Goal: Navigation & Orientation: Find specific page/section

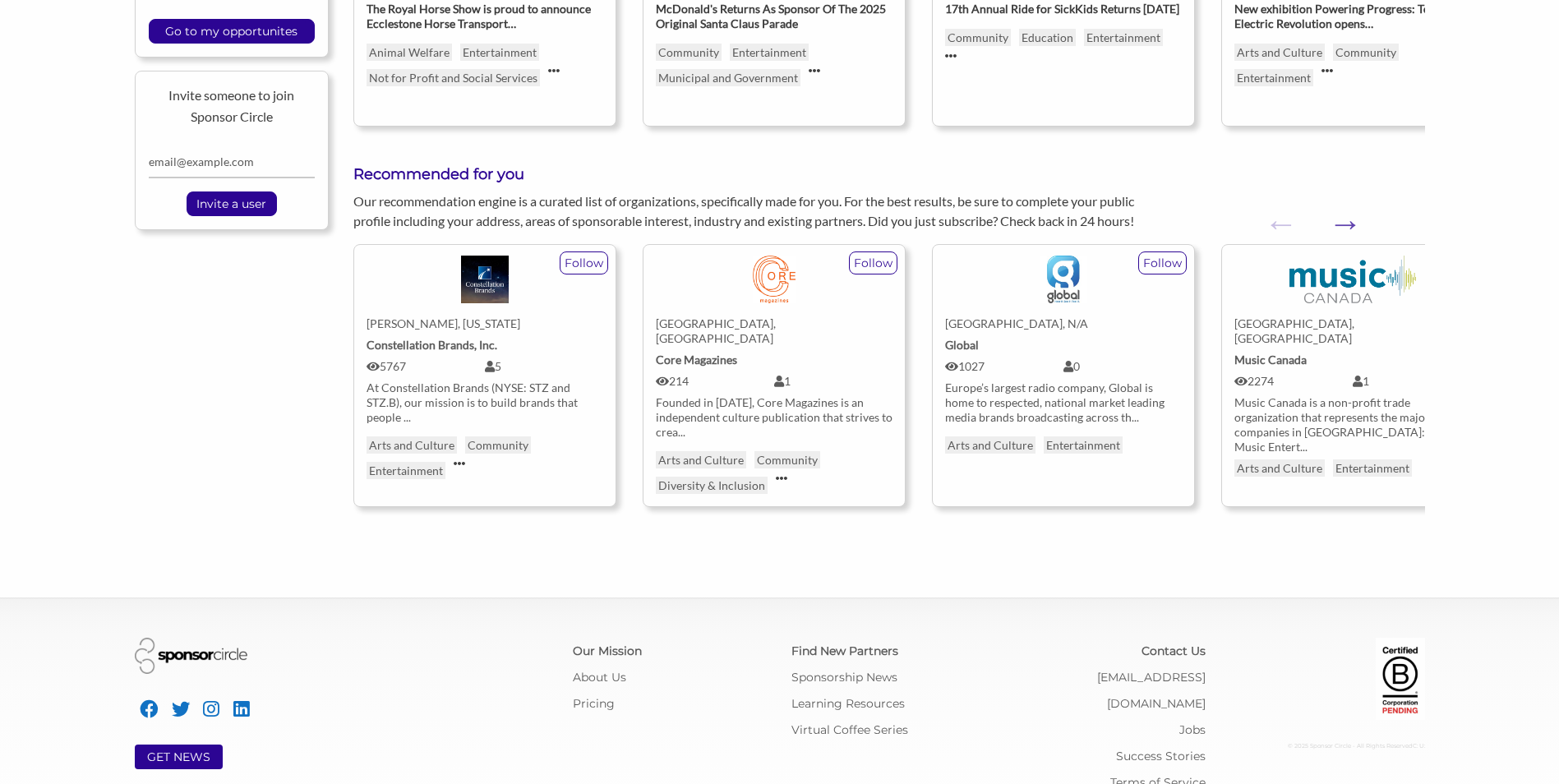
scroll to position [576, 0]
click at [1345, 216] on button "Next" at bounding box center [1336, 214] width 16 height 16
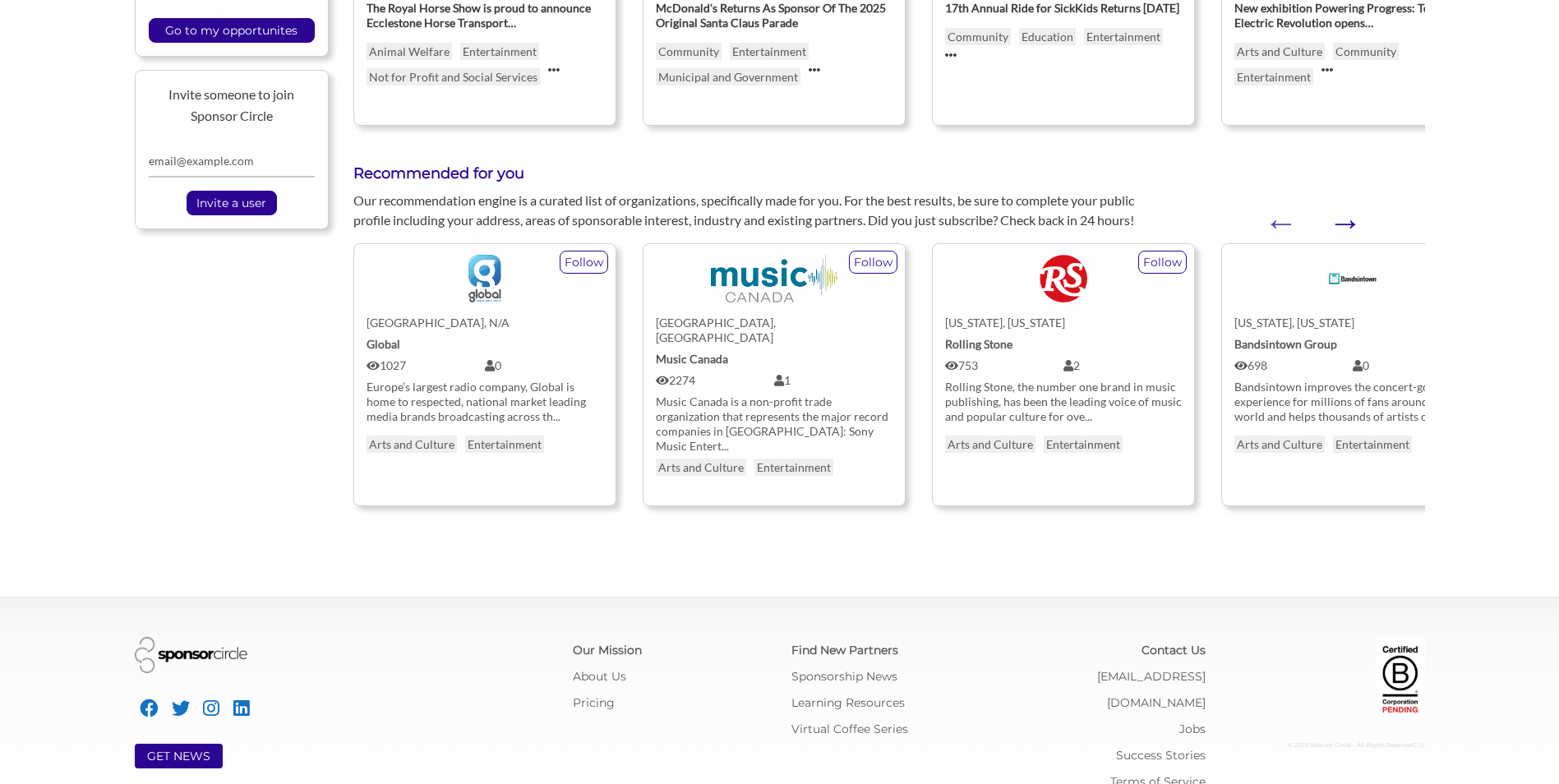
click at [1345, 216] on button "Next" at bounding box center [1336, 214] width 16 height 16
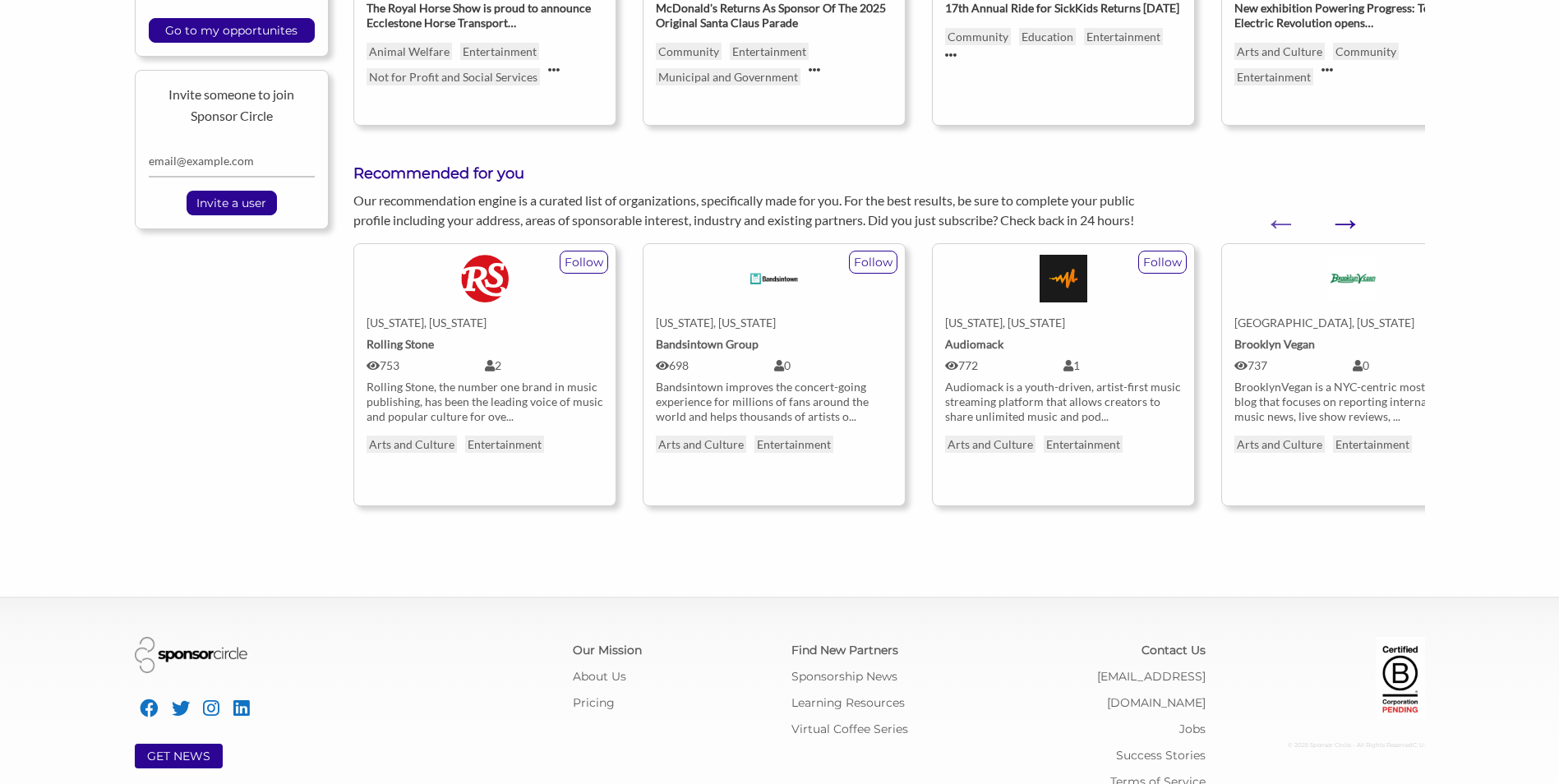
click at [1344, 216] on button "Next" at bounding box center [1336, 214] width 16 height 16
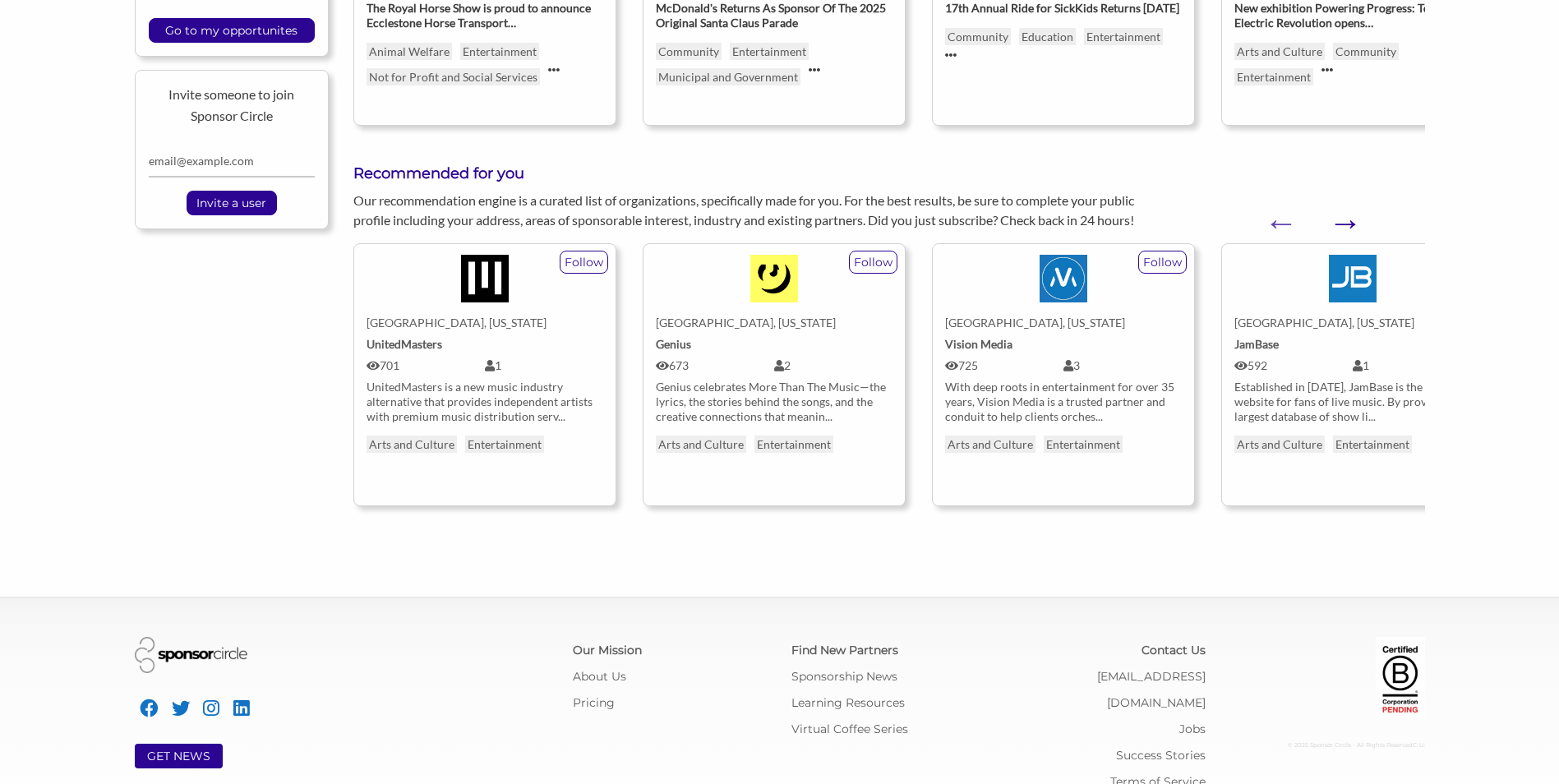
click at [1344, 216] on button "Next" at bounding box center [1336, 214] width 16 height 16
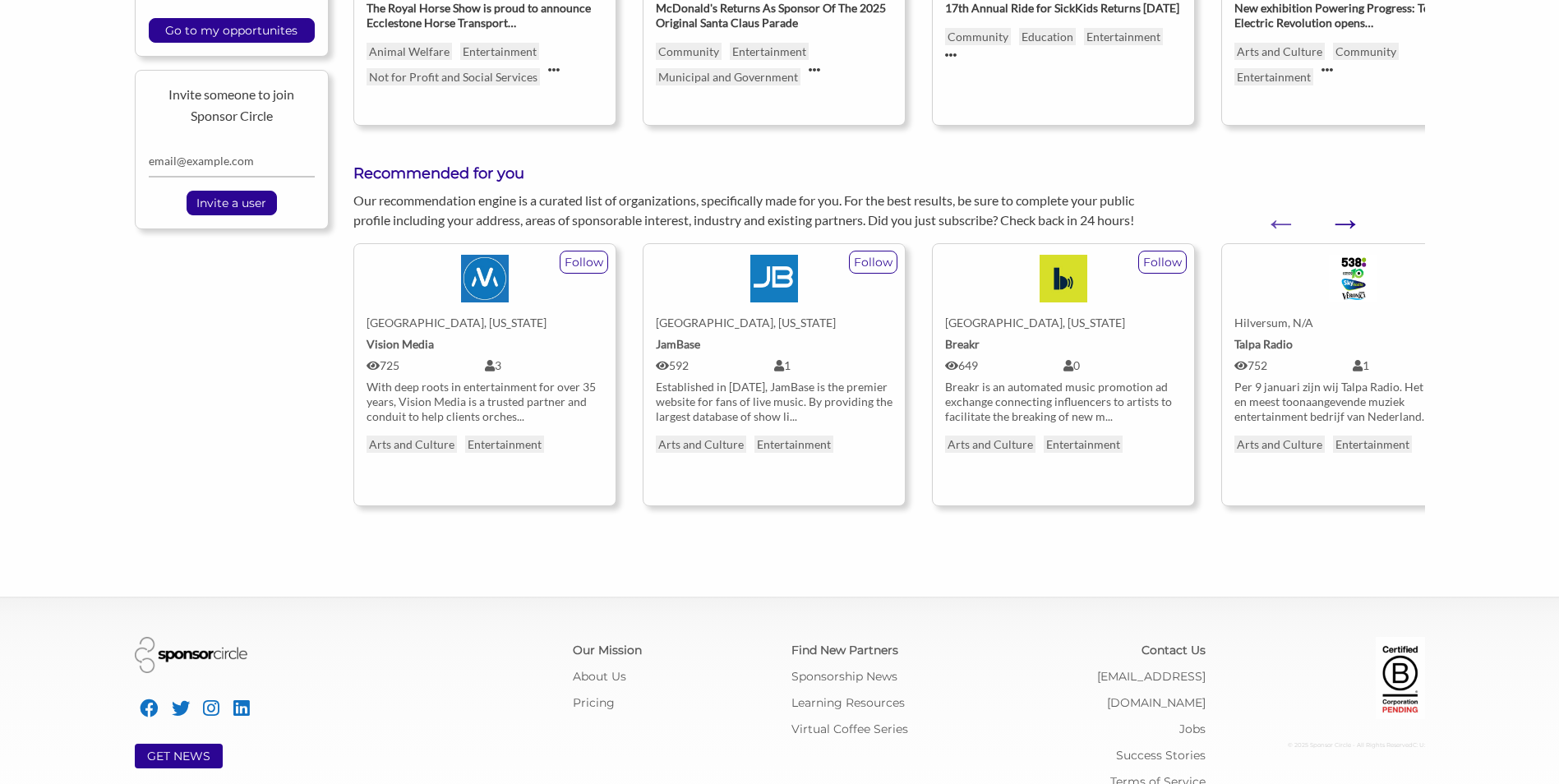
click at [1344, 216] on button "Next" at bounding box center [1336, 214] width 16 height 16
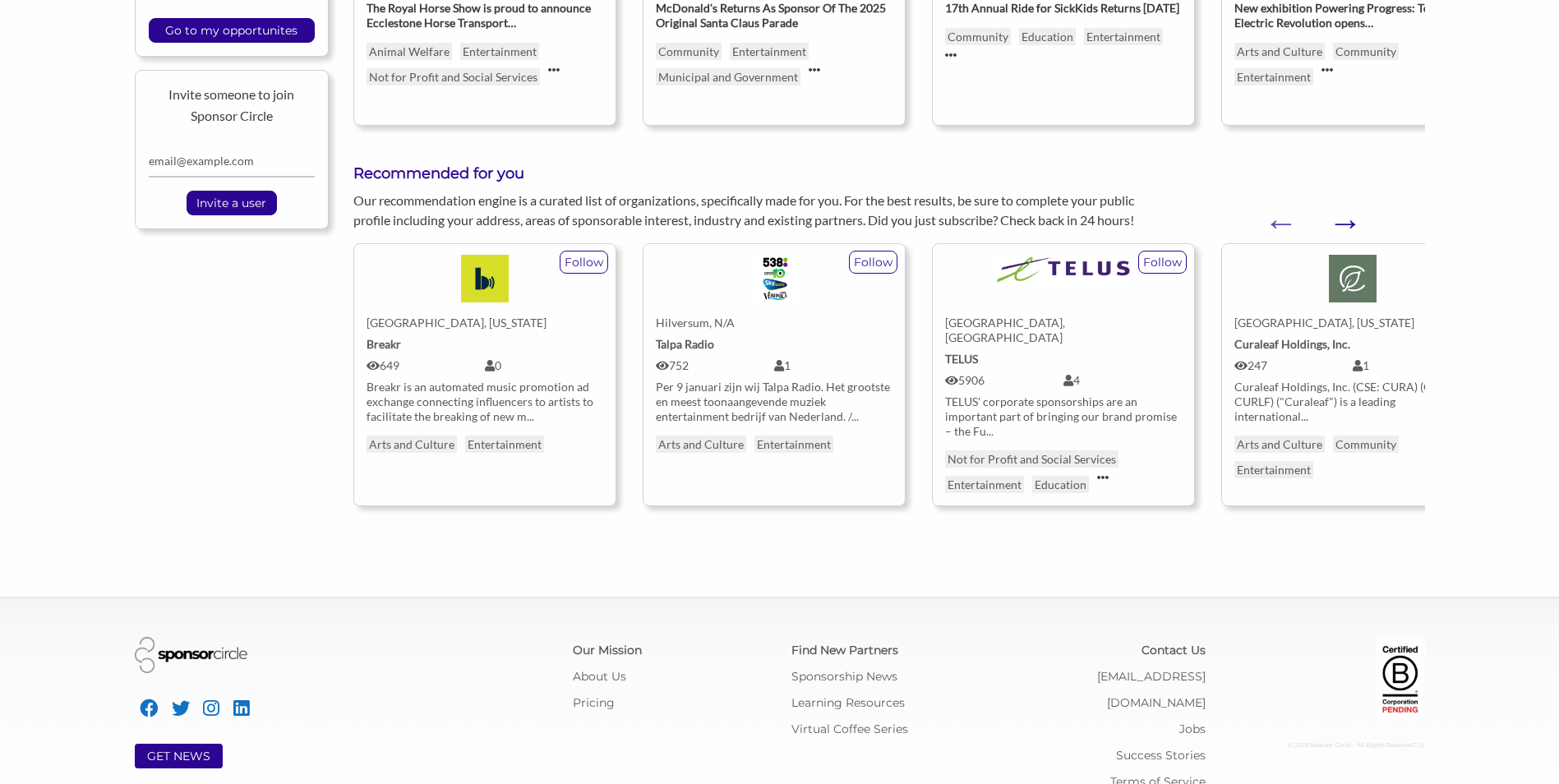
click at [1344, 216] on button "Next" at bounding box center [1336, 214] width 16 height 16
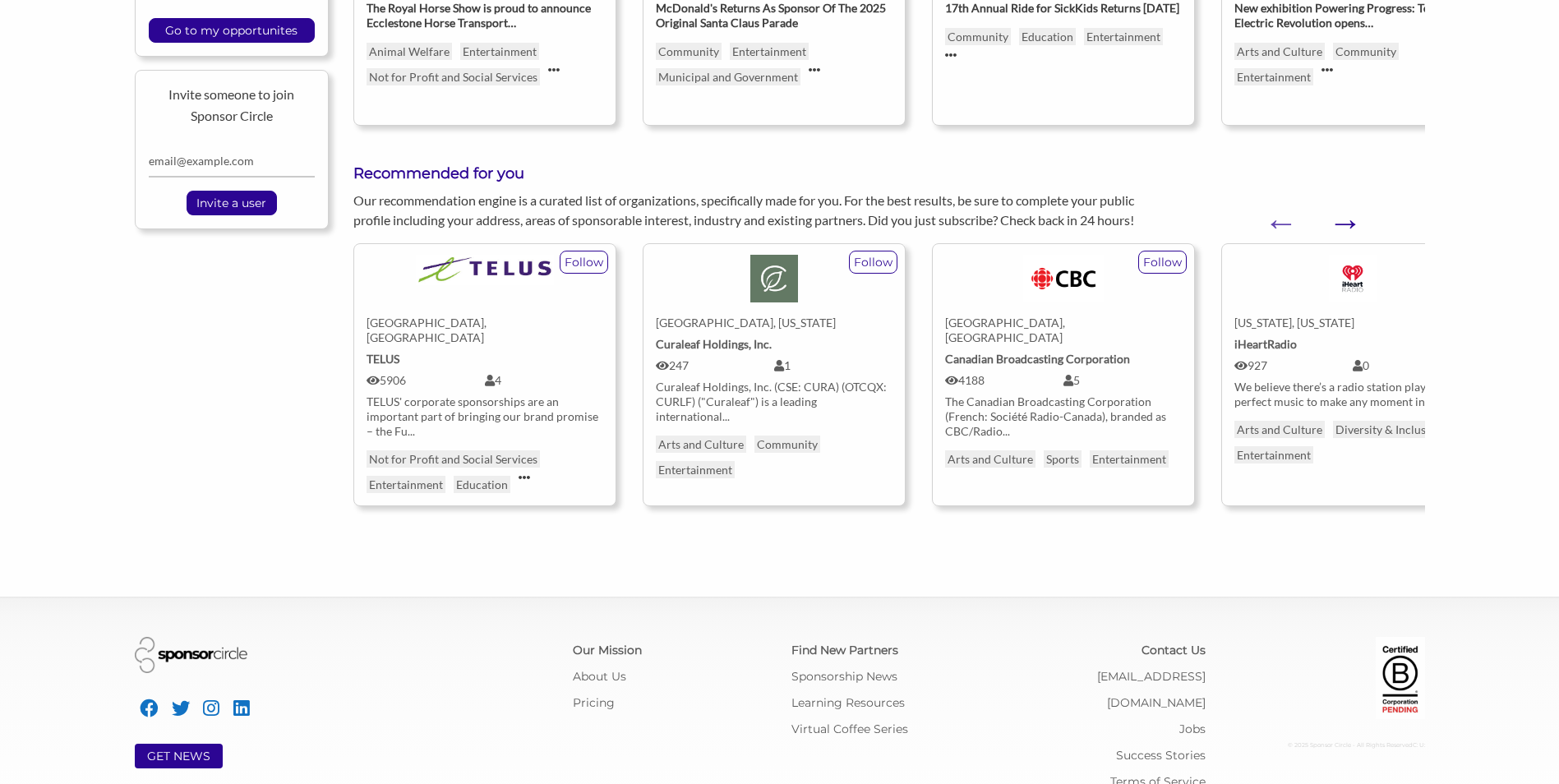
click at [1344, 216] on button "Next" at bounding box center [1336, 214] width 16 height 16
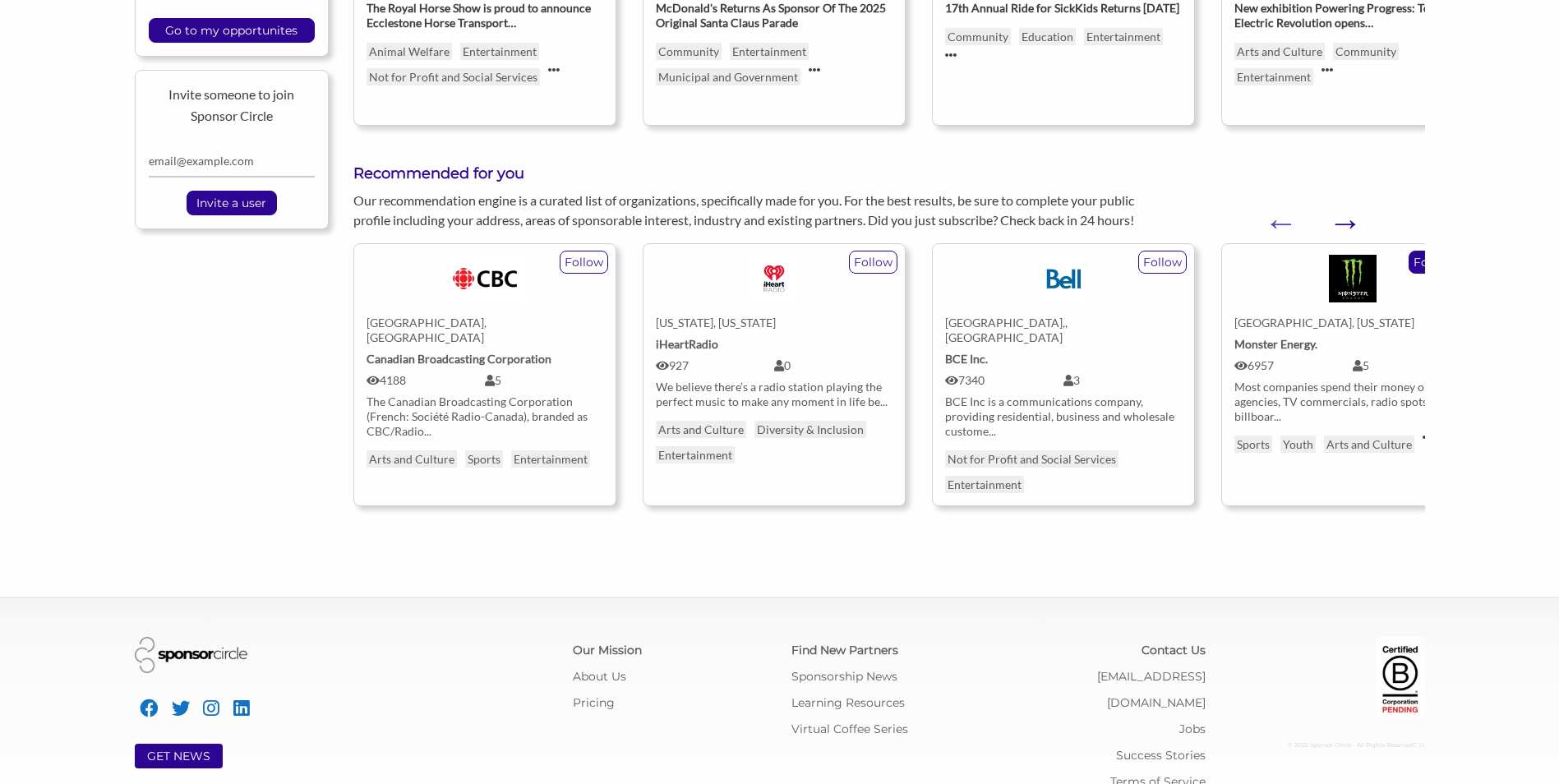
click at [1344, 216] on button "Next" at bounding box center [1336, 214] width 16 height 16
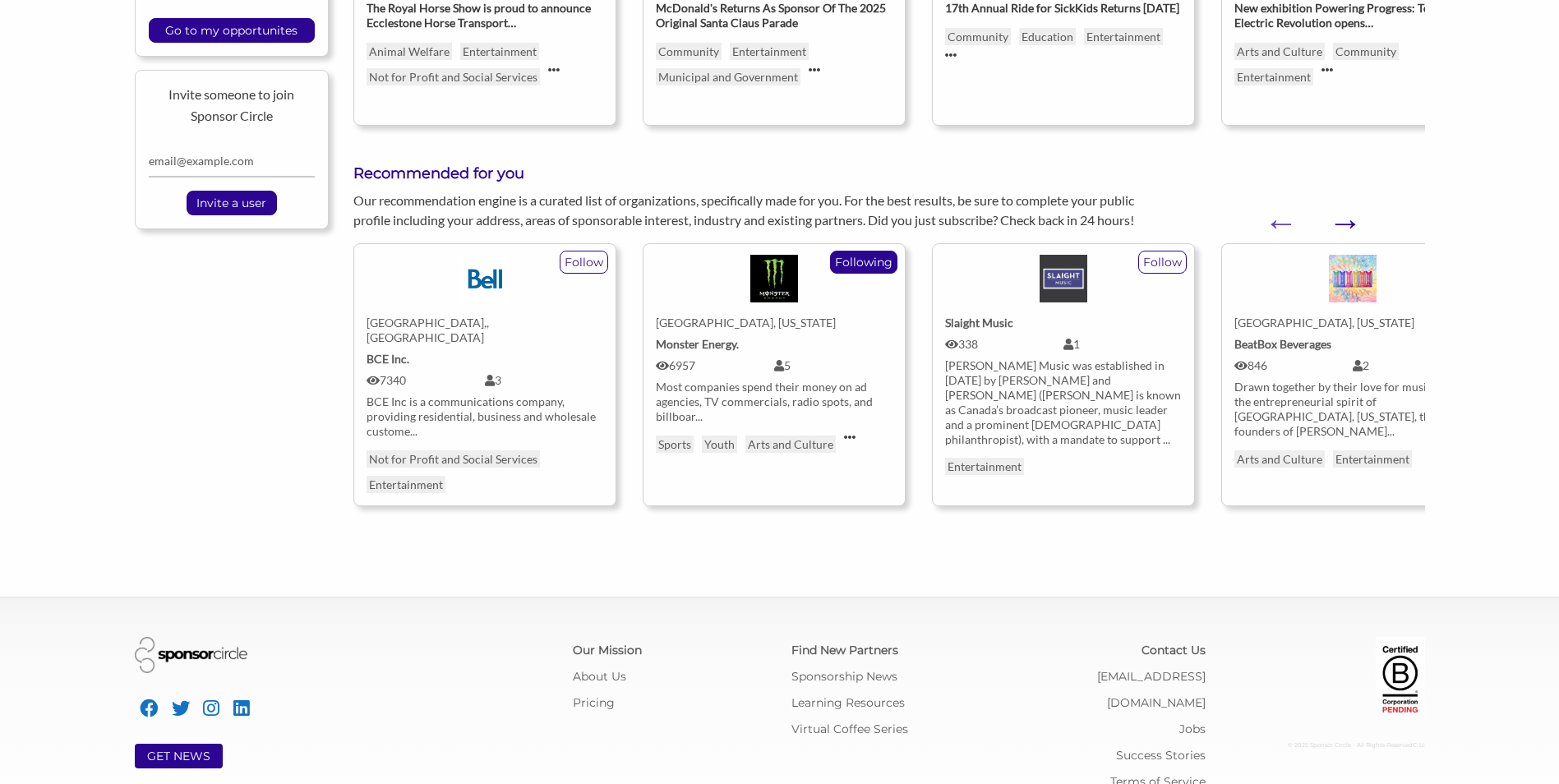
click at [1344, 216] on button "Next" at bounding box center [1336, 214] width 16 height 16
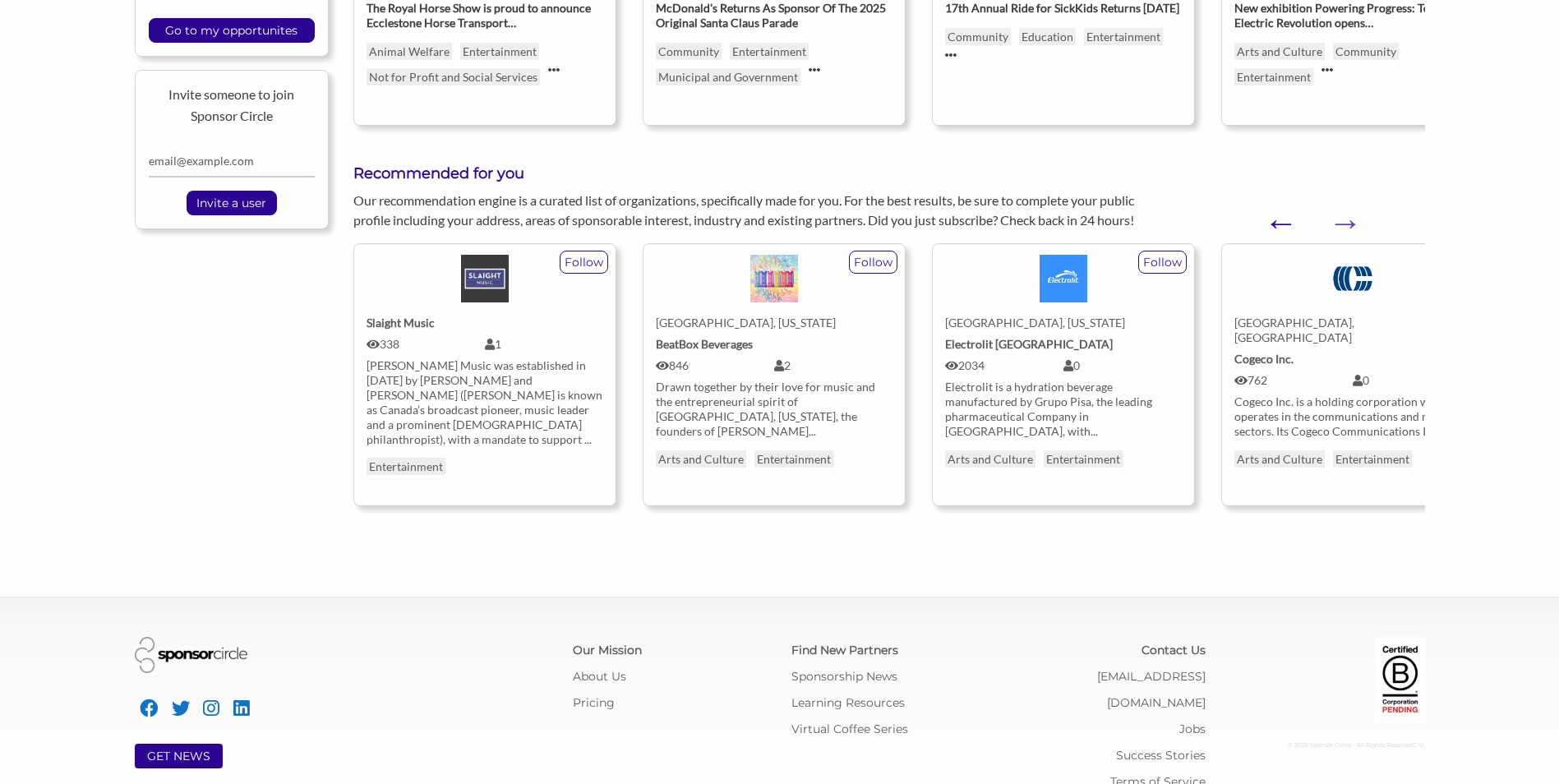
click at [1281, 223] on button "Previous" at bounding box center [1272, 214] width 16 height 16
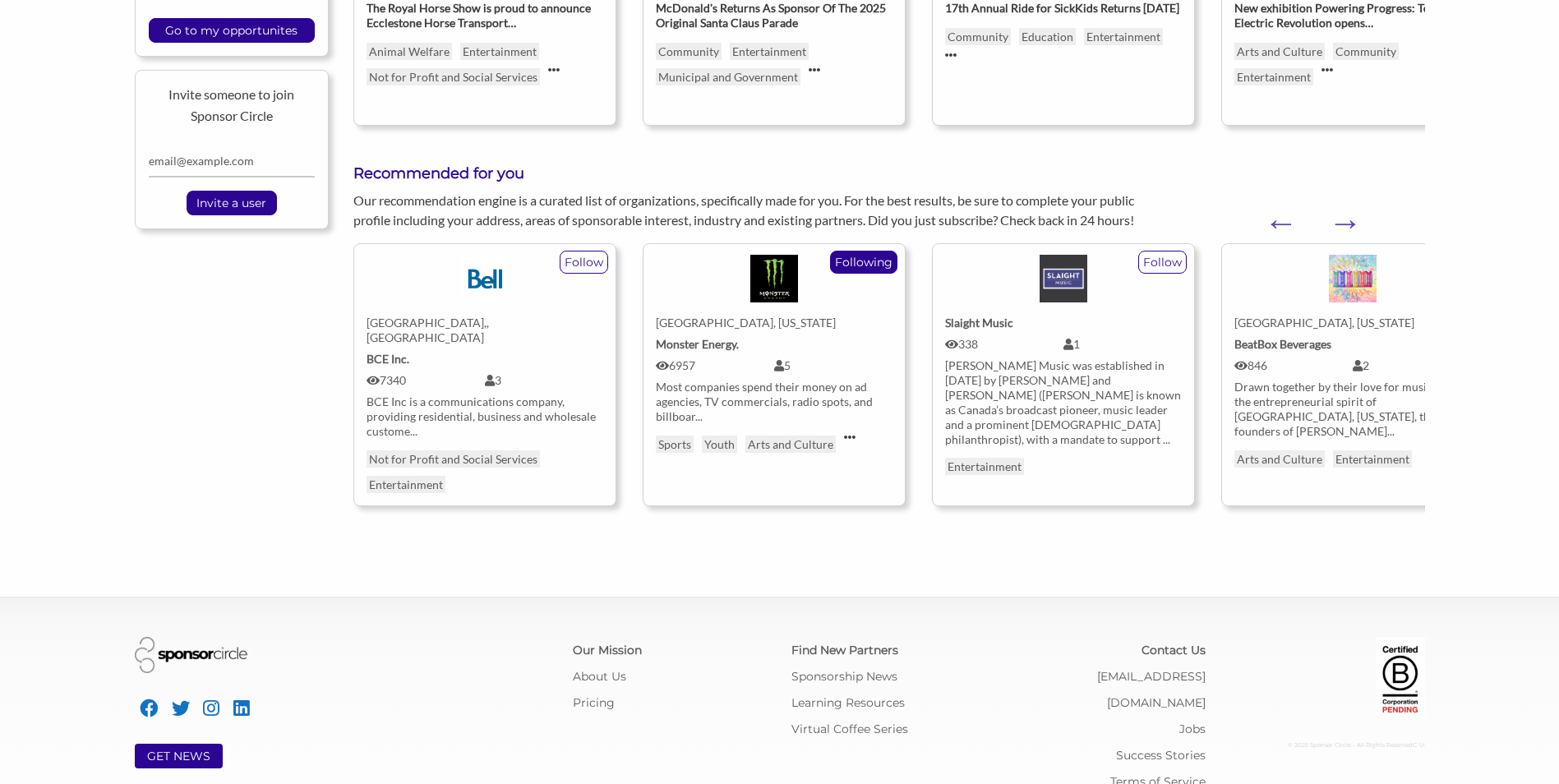
click at [821, 331] on link "Corona, [US_STATE] Monster Energy. 6957 5 Most companies spend their money on a…" at bounding box center [775, 333] width 237 height 179
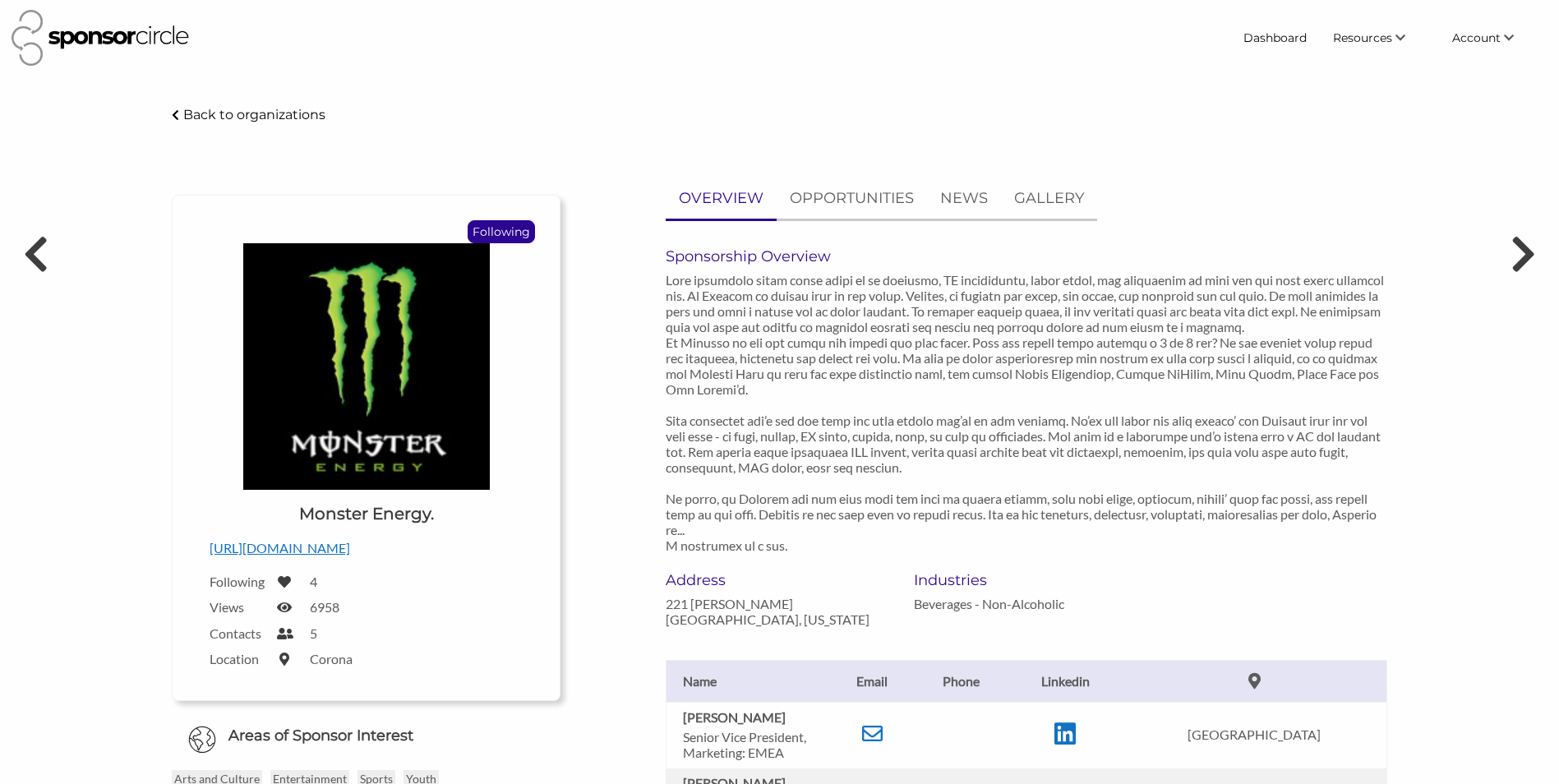
scroll to position [1, 0]
